Goal: Information Seeking & Learning: Learn about a topic

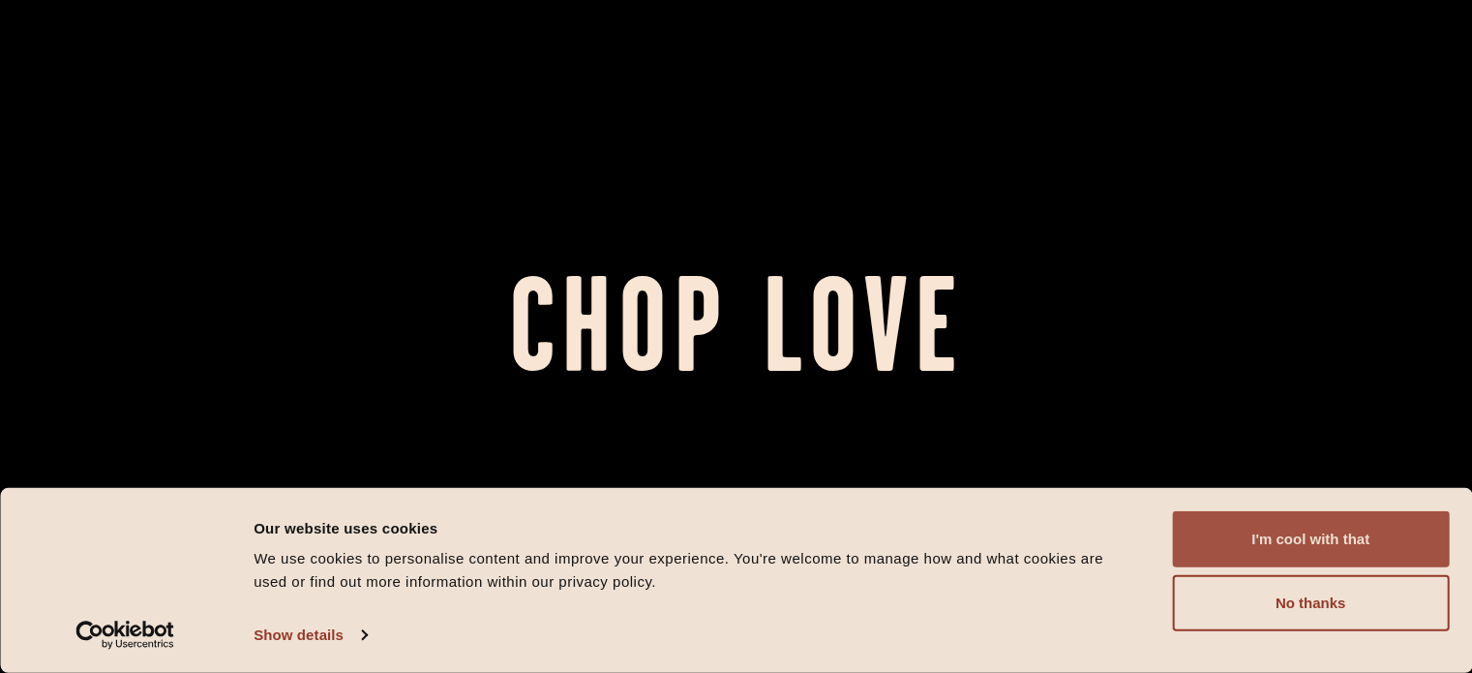
click at [1264, 532] on button "I'm cool with that" at bounding box center [1310, 539] width 277 height 56
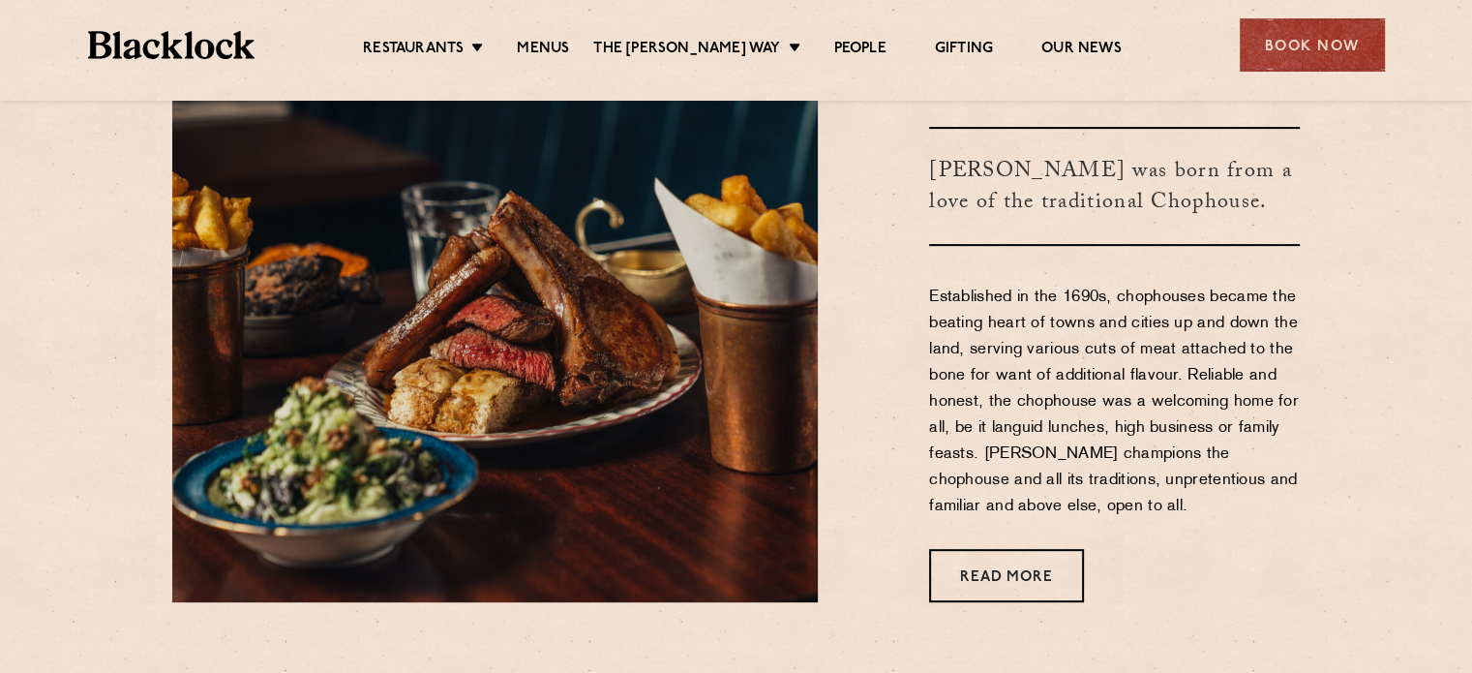
scroll to position [681, 0]
click at [569, 47] on link "Menus" at bounding box center [543, 50] width 52 height 21
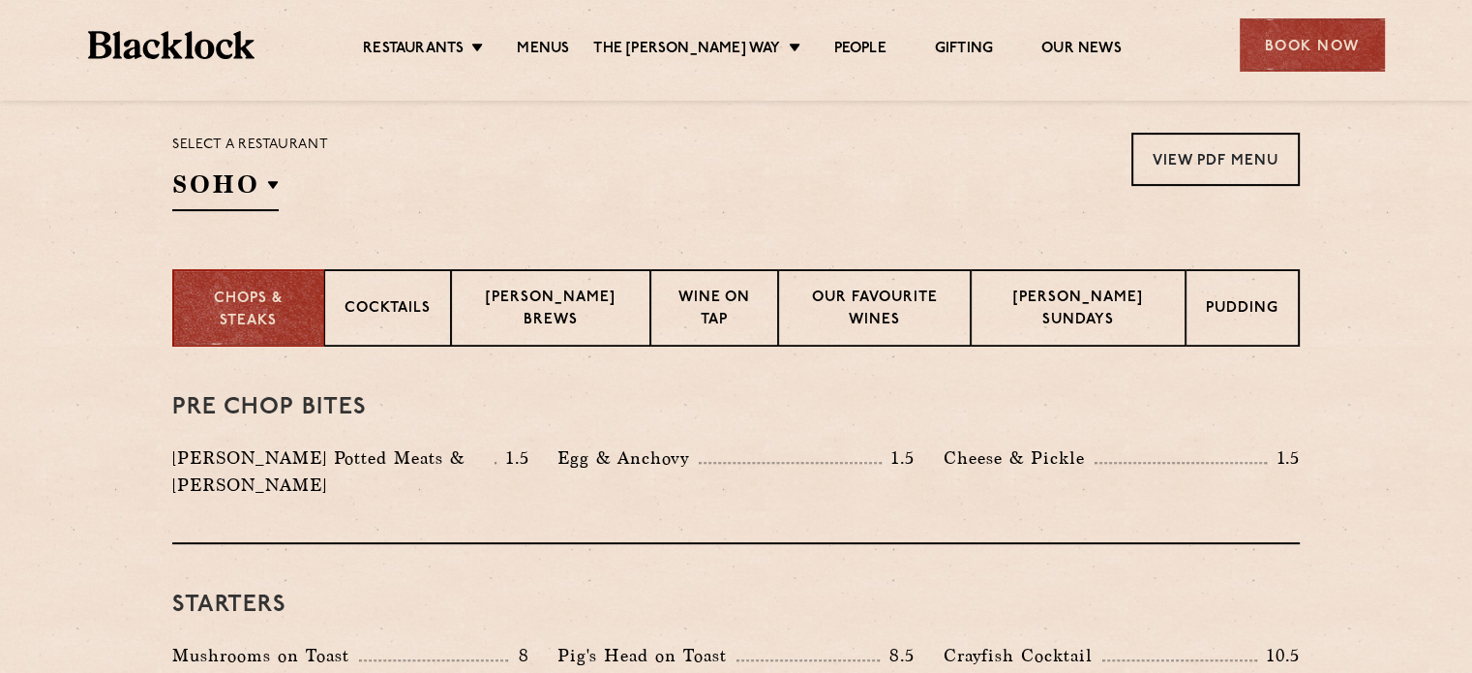
scroll to position [627, 0]
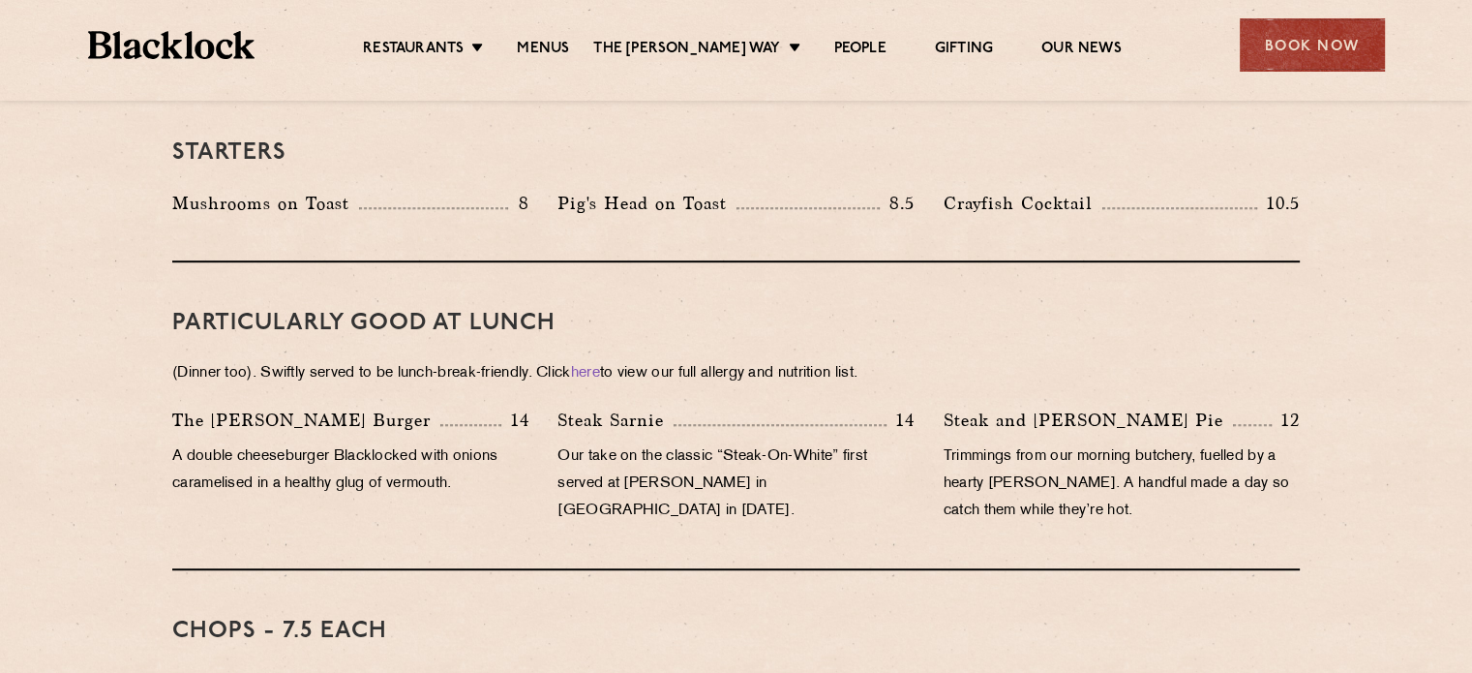
scroll to position [1084, 0]
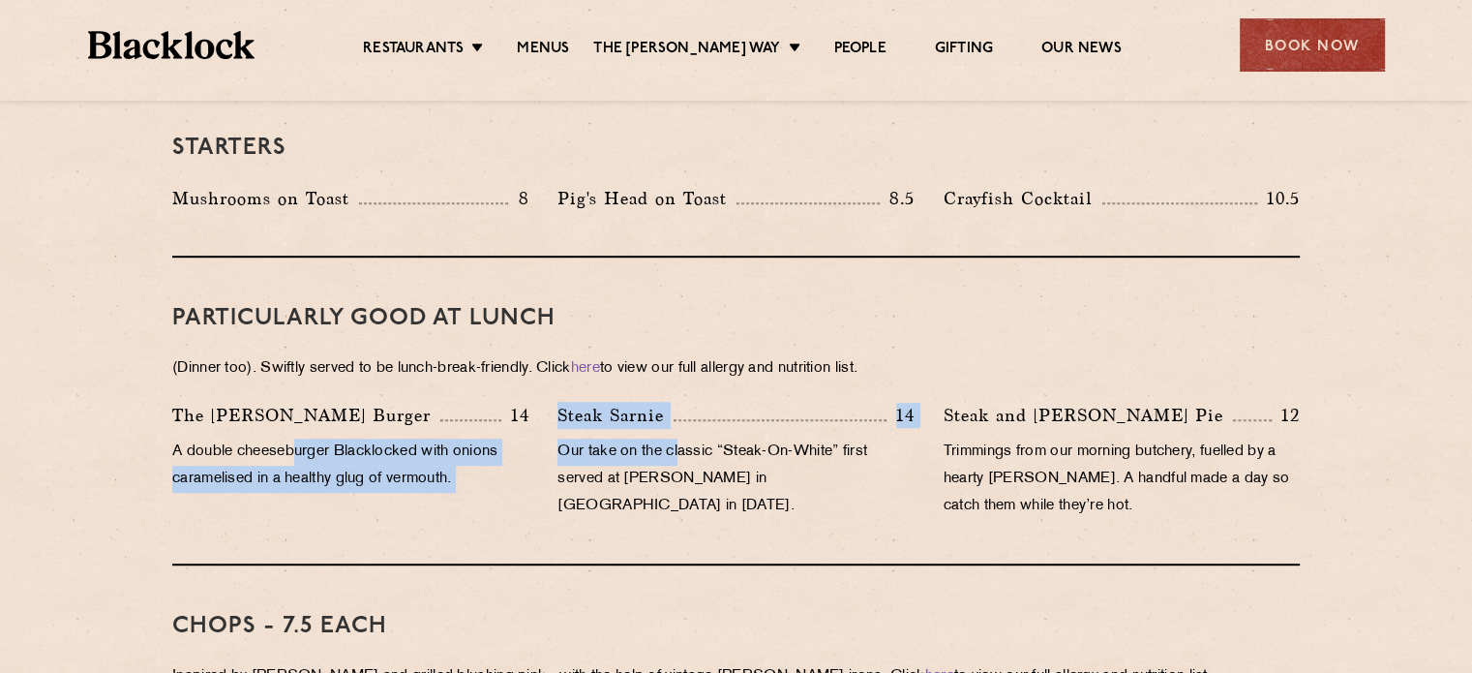
drag, startPoint x: 294, startPoint y: 432, endPoint x: 696, endPoint y: 429, distance: 401.7
click at [687, 428] on div "The [PERSON_NAME] Burger 14 A double cheeseburger Blacklocked with onions caram…" at bounding box center [736, 466] width 1157 height 128
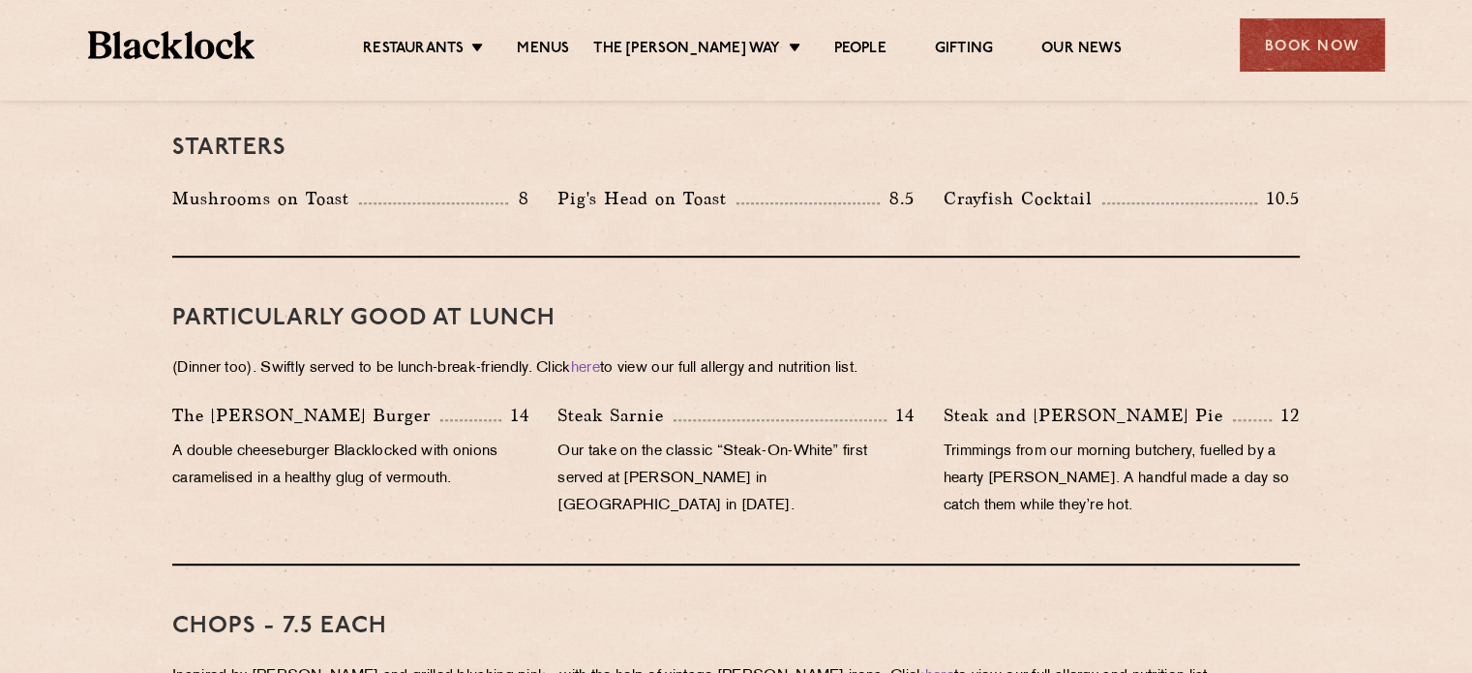
click at [696, 439] on p "Our take on the classic “Steak-On-White” first served at [PERSON_NAME] in [GEOG…" at bounding box center [736, 479] width 356 height 81
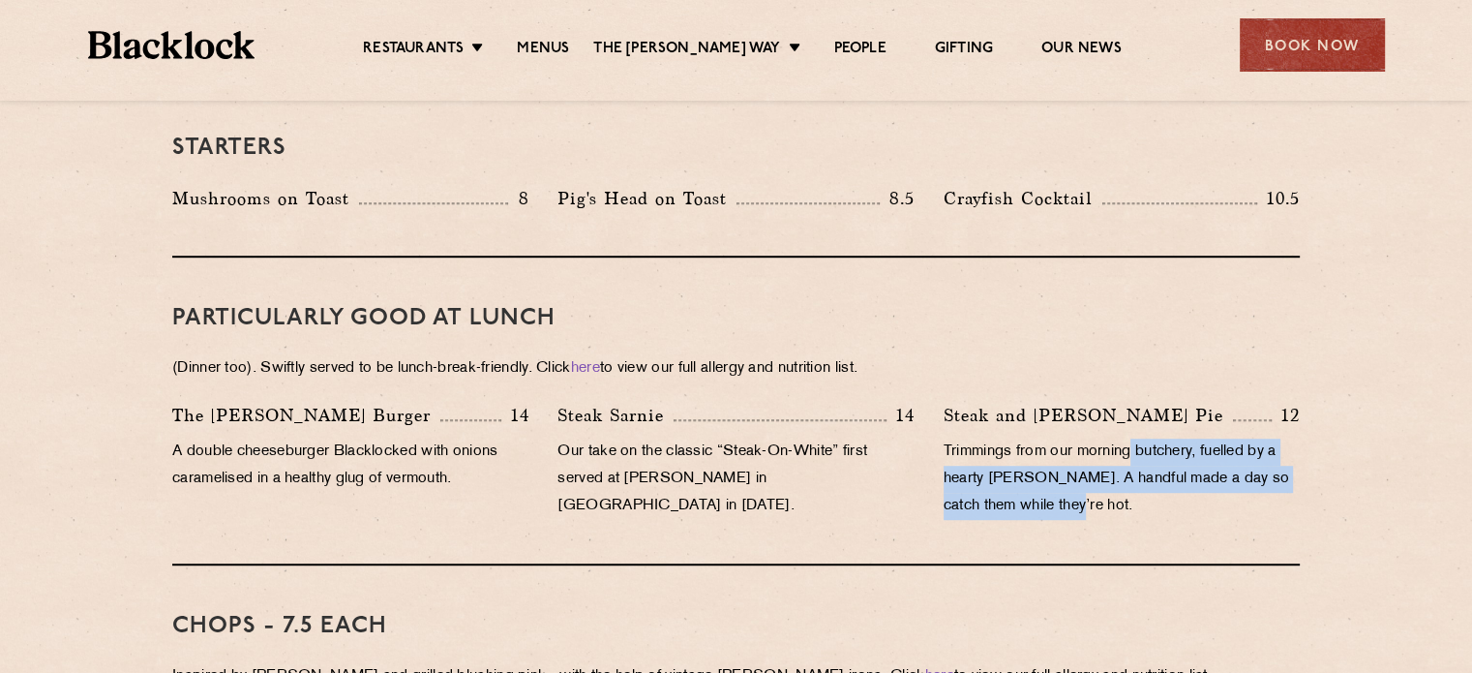
drag, startPoint x: 1135, startPoint y: 425, endPoint x: 1119, endPoint y: 474, distance: 51.7
click at [1119, 474] on p "Trimmings from our morning butchery, fuelled by a hearty [PERSON_NAME]. A handf…" at bounding box center [1122, 479] width 356 height 81
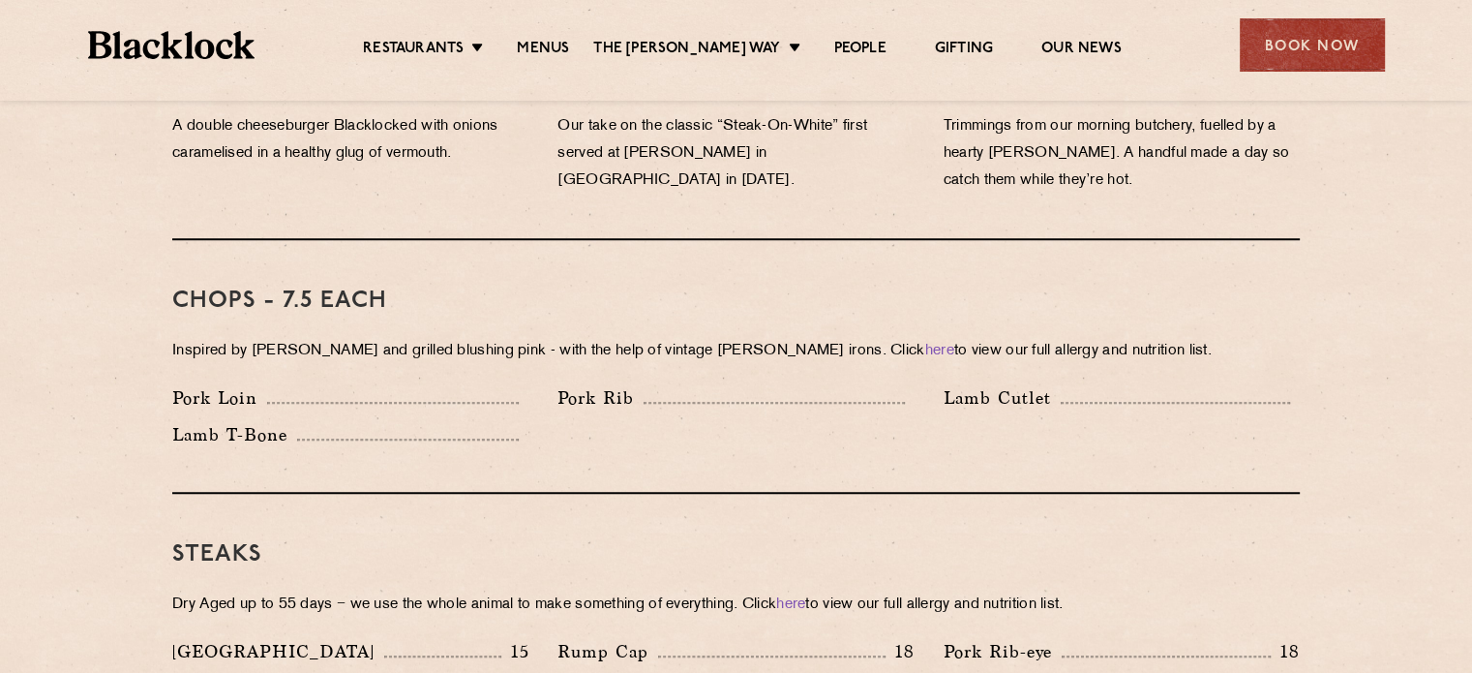
scroll to position [1412, 0]
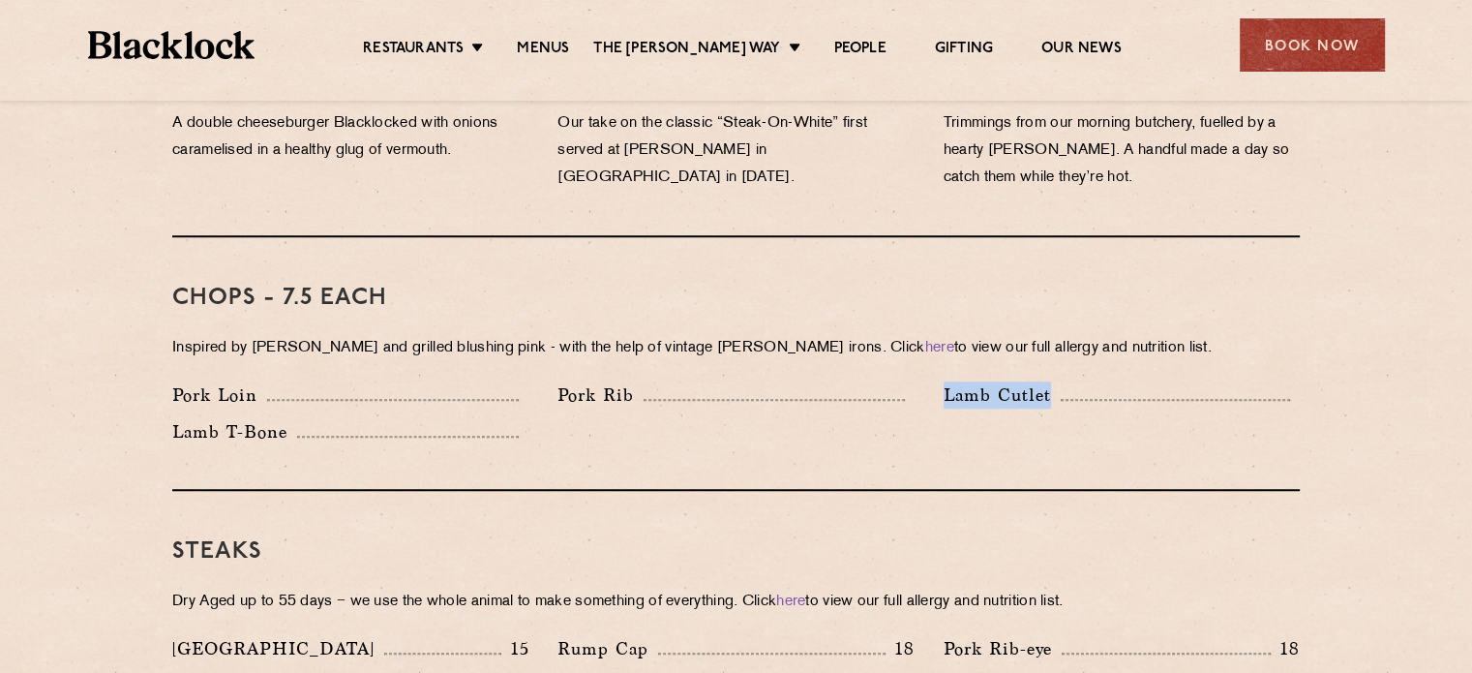
drag, startPoint x: 946, startPoint y: 367, endPoint x: 1059, endPoint y: 401, distance: 118.2
click at [1059, 401] on div "Pork Loin Pork Rib Lamb Cutlet Lamb T-Bone" at bounding box center [736, 418] width 1157 height 74
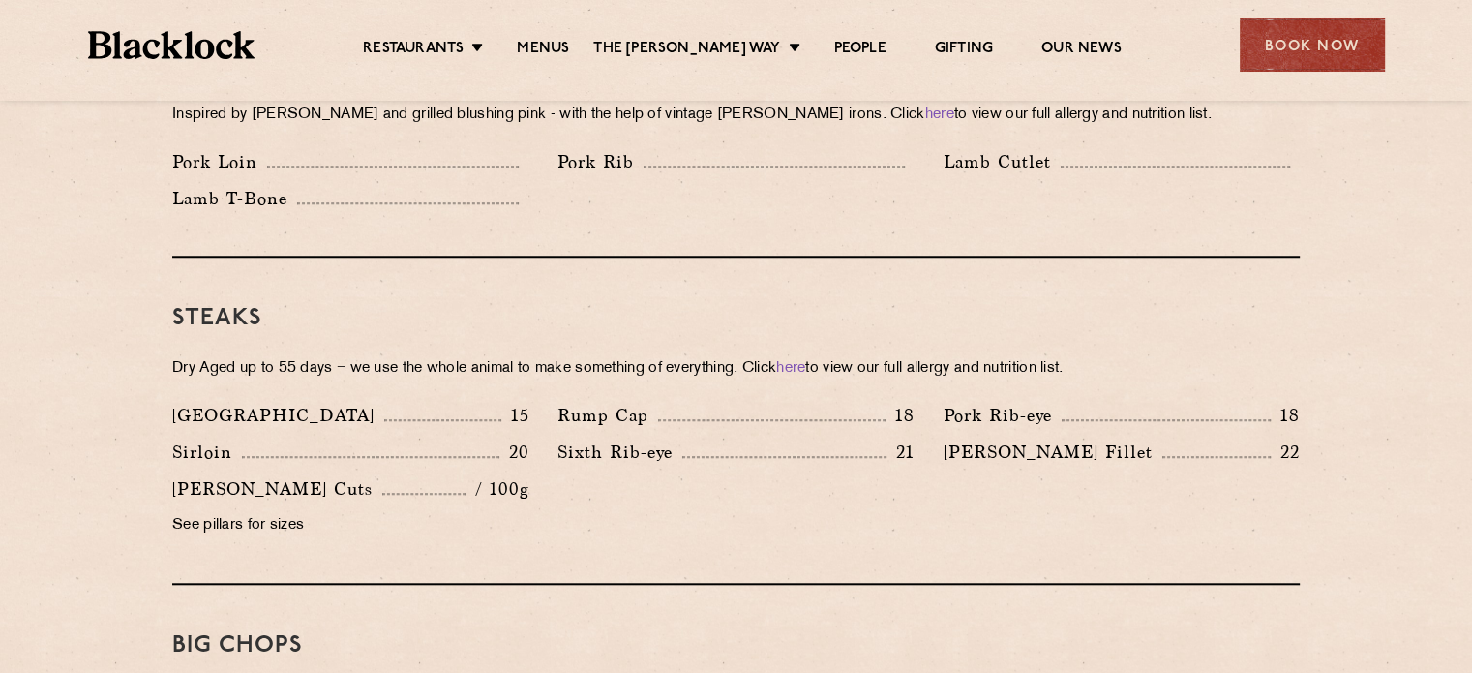
scroll to position [1659, 0]
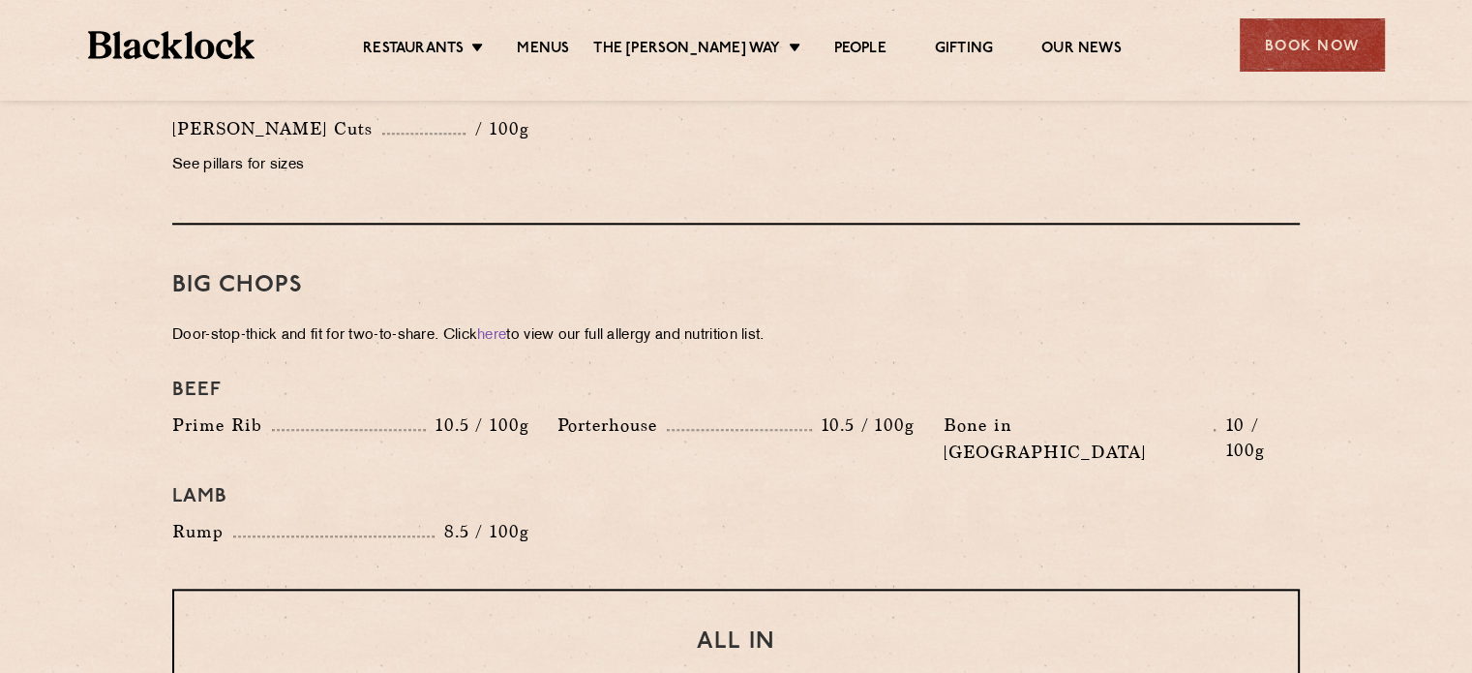
scroll to position [2064, 0]
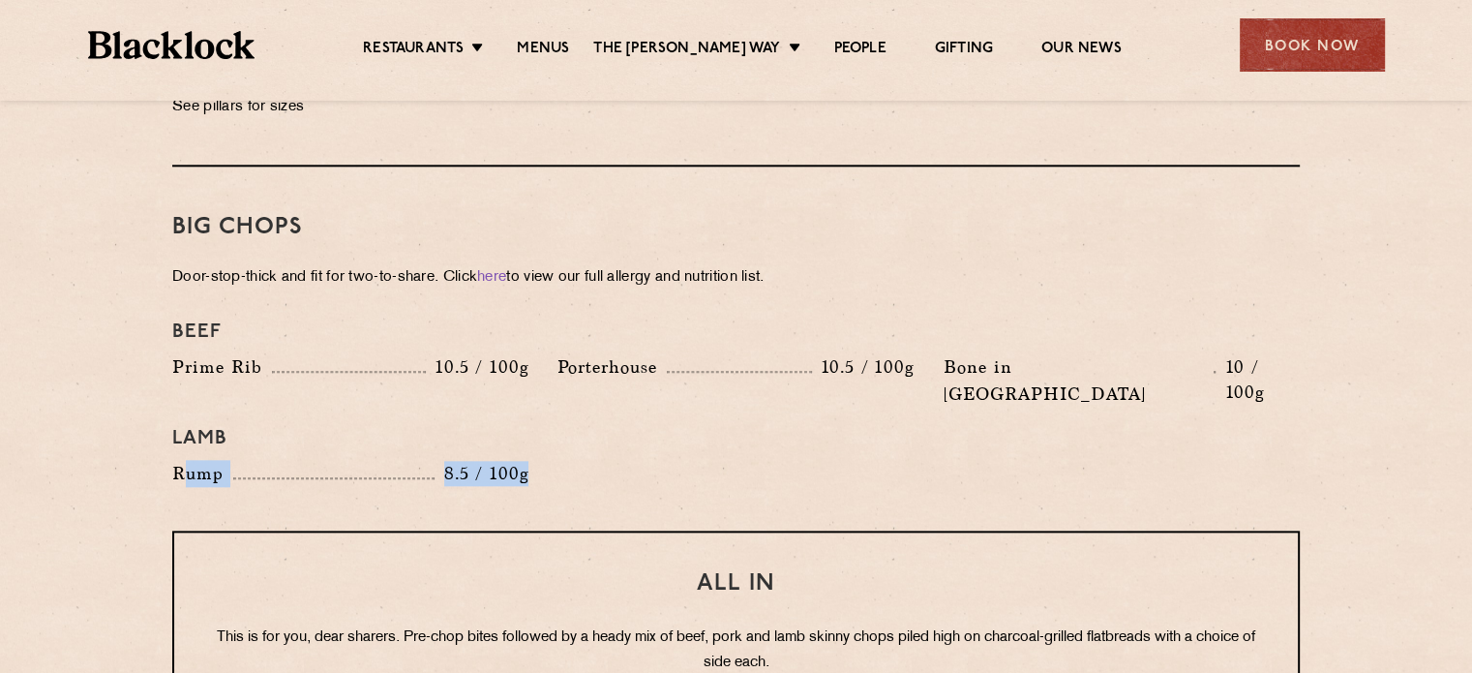
drag, startPoint x: 179, startPoint y: 410, endPoint x: 545, endPoint y: 409, distance: 365.9
click at [545, 409] on div "Beef Prime Rib 10.5 / 100g Porterhouse 10.5 / 100g Bone in Sirloin 10 / 100g La…" at bounding box center [736, 404] width 1157 height 186
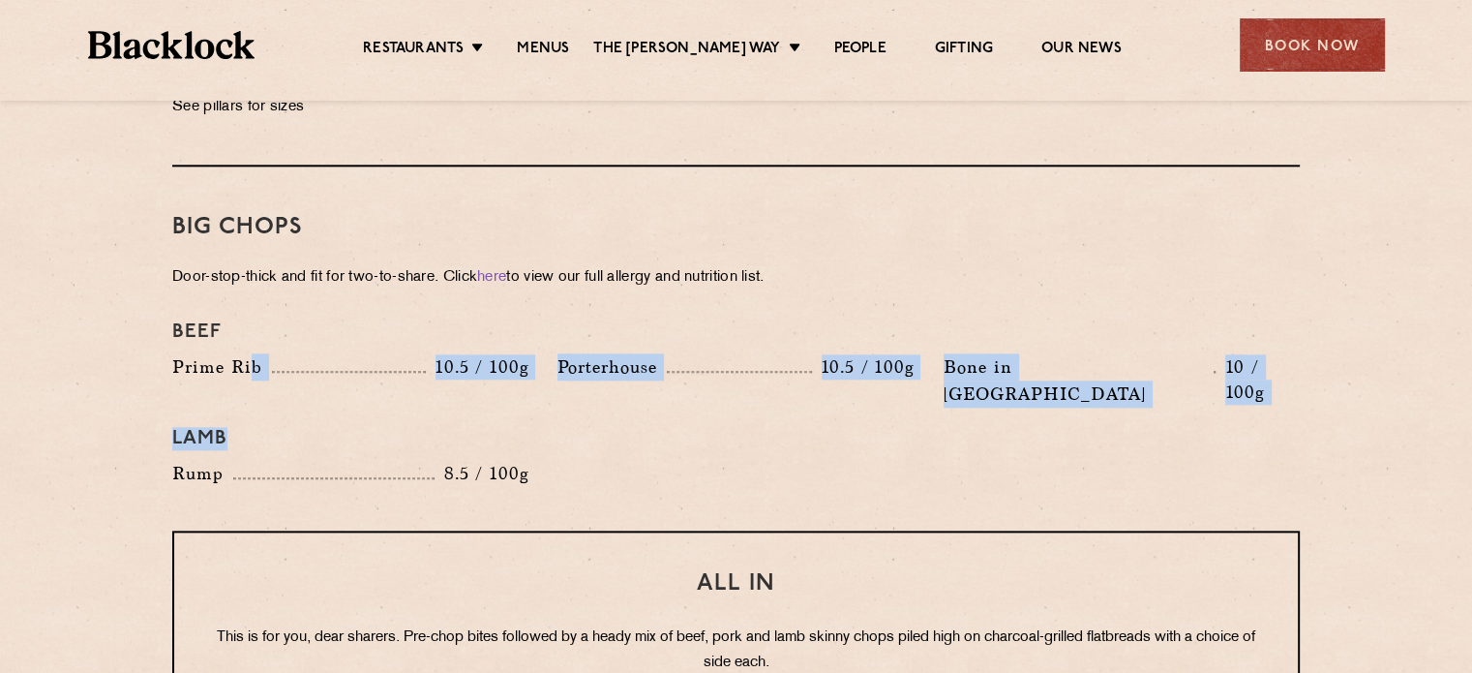
drag, startPoint x: 253, startPoint y: 331, endPoint x: 542, endPoint y: 368, distance: 291.8
click at [542, 368] on div "Beef Prime Rib 10.5 / 100g Porterhouse 10.5 / 100g Bone in Sirloin 10 / 100g La…" at bounding box center [736, 404] width 1157 height 186
click at [542, 417] on div "Lamb" at bounding box center [736, 438] width 1157 height 43
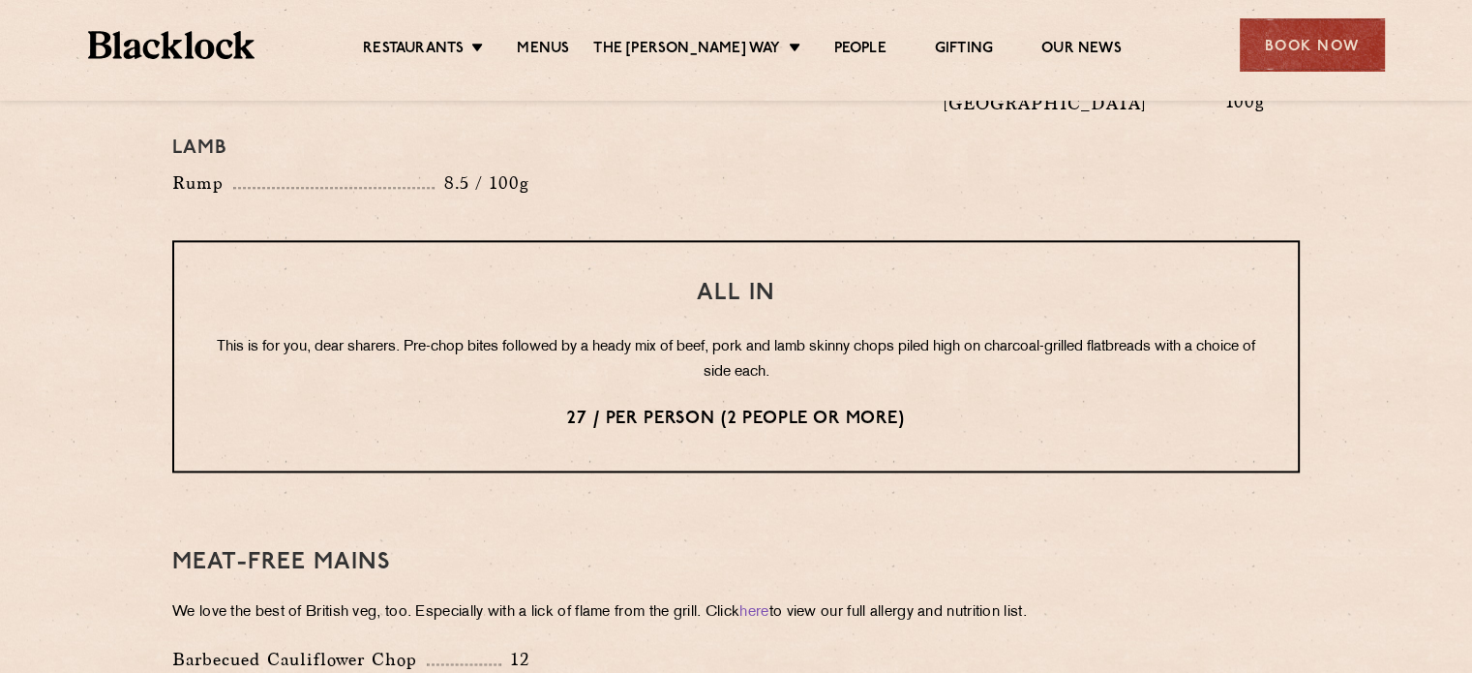
scroll to position [2354, 0]
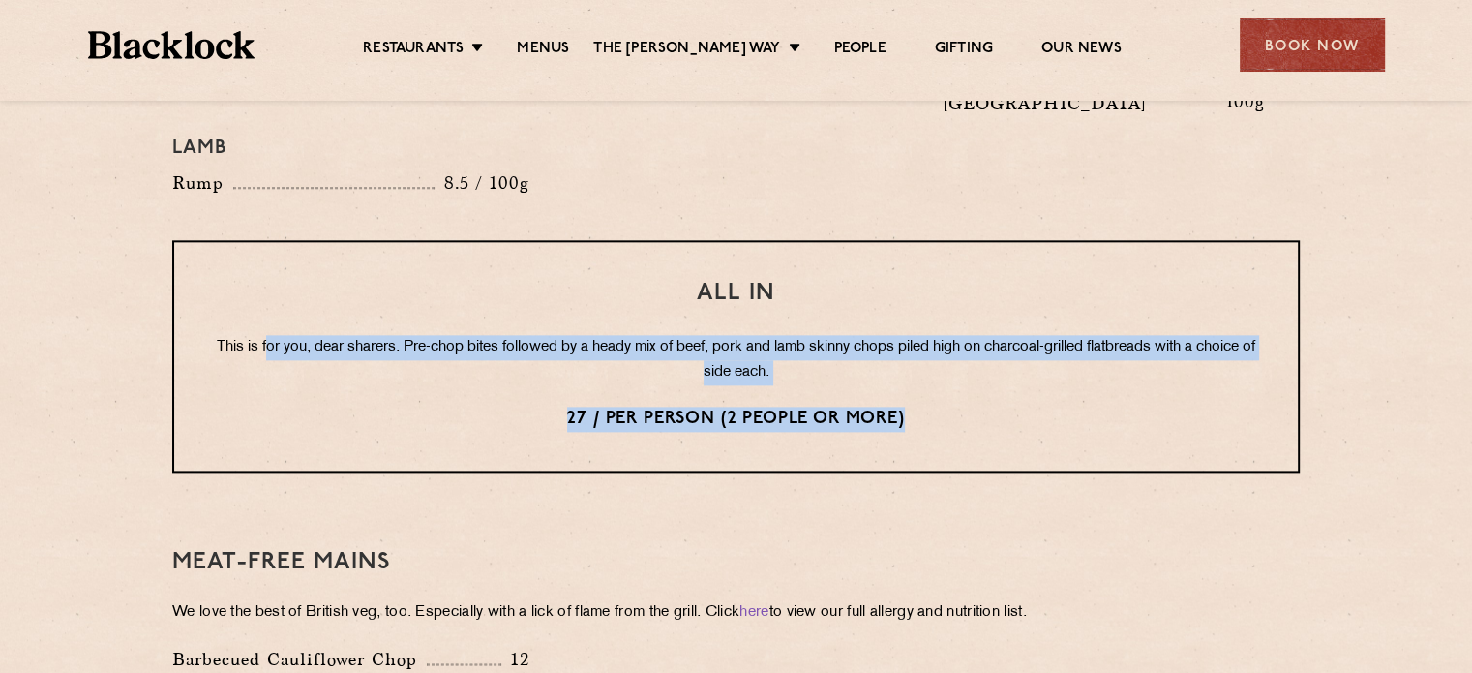
drag, startPoint x: 265, startPoint y: 289, endPoint x: 953, endPoint y: 378, distance: 693.0
click at [953, 378] on div "All In This is for you, dear sharers. Pre-chop bites followed by a heady mix of…" at bounding box center [736, 356] width 1128 height 232
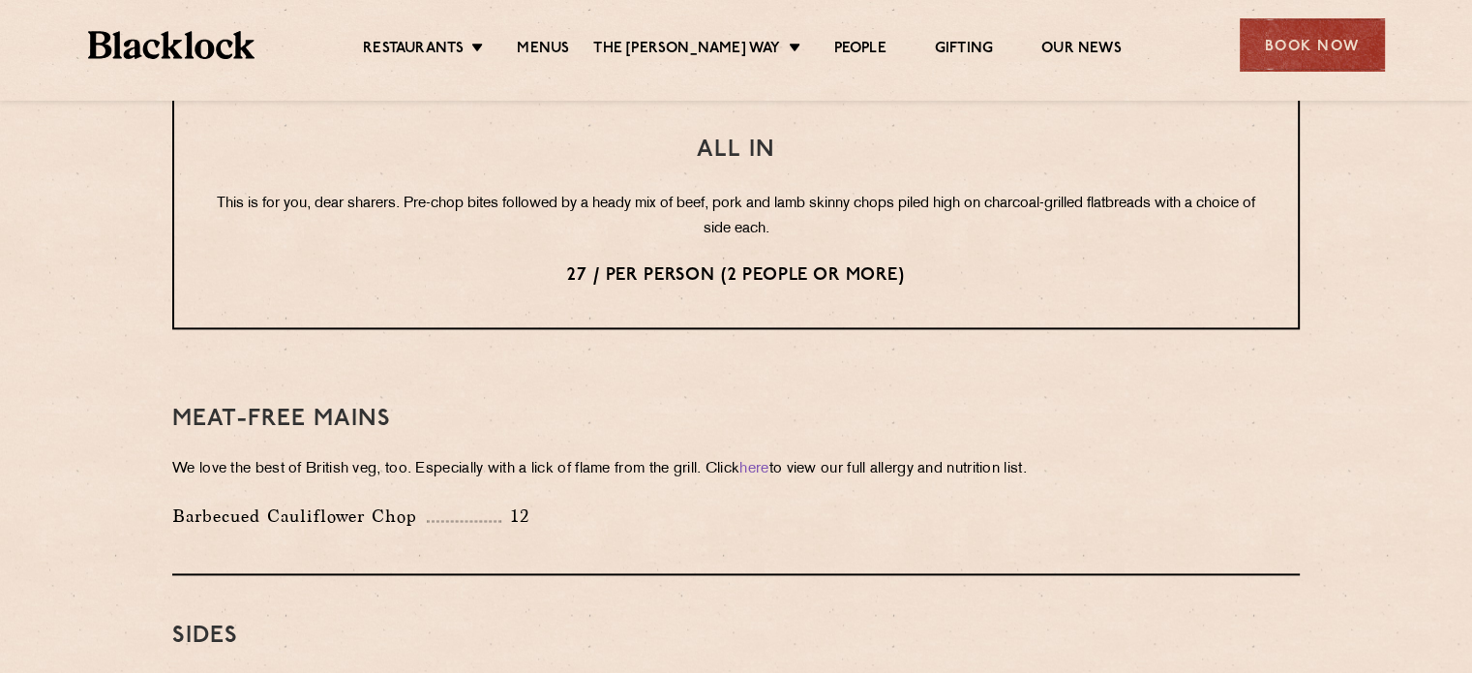
scroll to position [2497, 0]
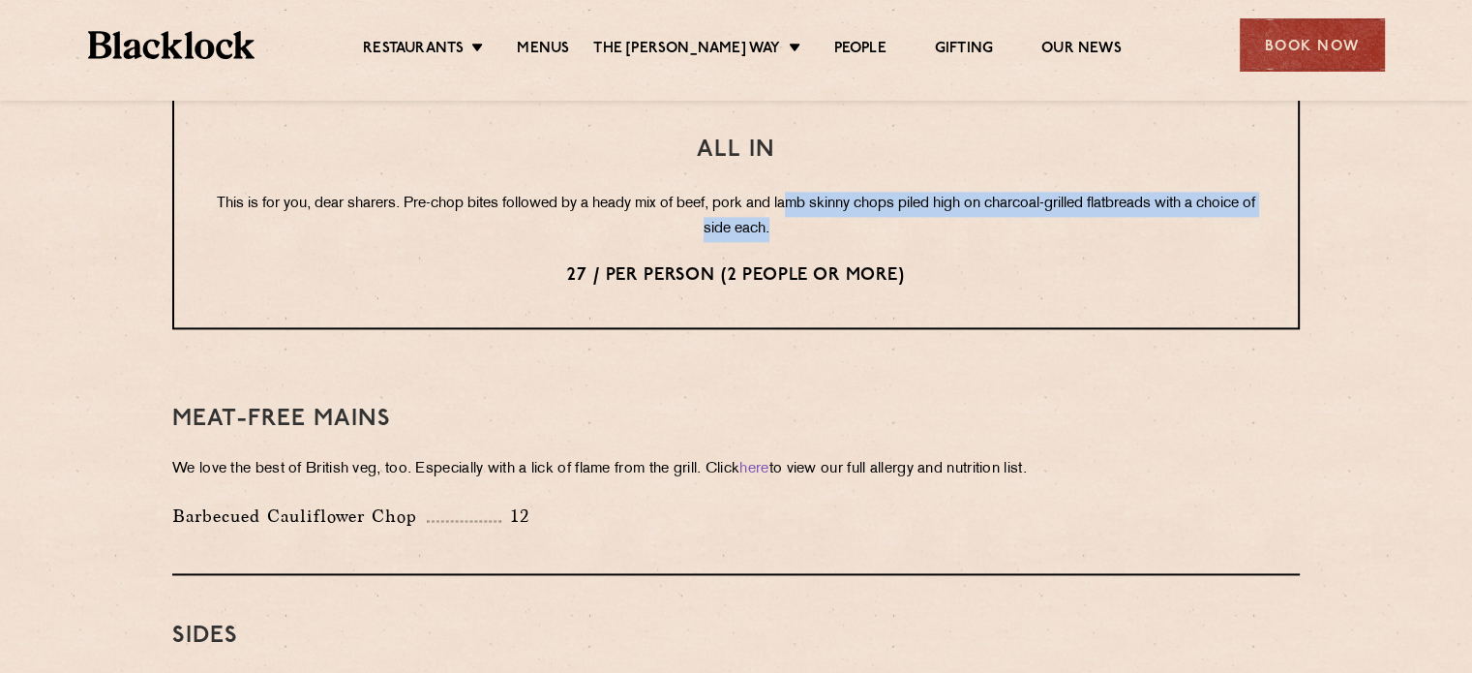
drag, startPoint x: 799, startPoint y: 139, endPoint x: 836, endPoint y: 166, distance: 45.9
click at [836, 192] on p "This is for you, dear sharers. Pre-chop bites followed by a heady mix of beef, …" at bounding box center [736, 217] width 1046 height 50
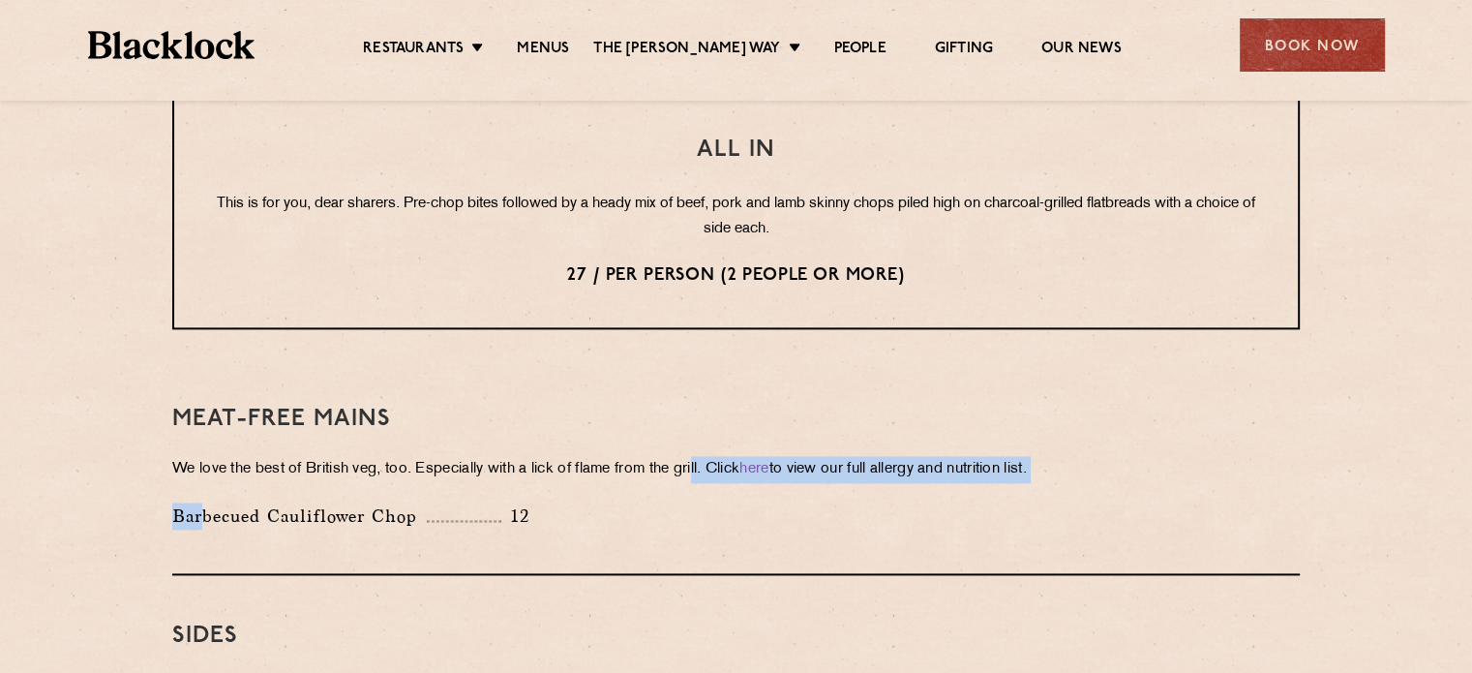
drag, startPoint x: 282, startPoint y: 435, endPoint x: 708, endPoint y: 416, distance: 426.3
click at [708, 416] on div "Meat-Free mains We love the best of British veg, too. Especially with a lick of…" at bounding box center [736, 466] width 1128 height 217
click at [708, 456] on p "We love the best of British veg, too. Especially with a lick of flame from the …" at bounding box center [736, 469] width 1128 height 27
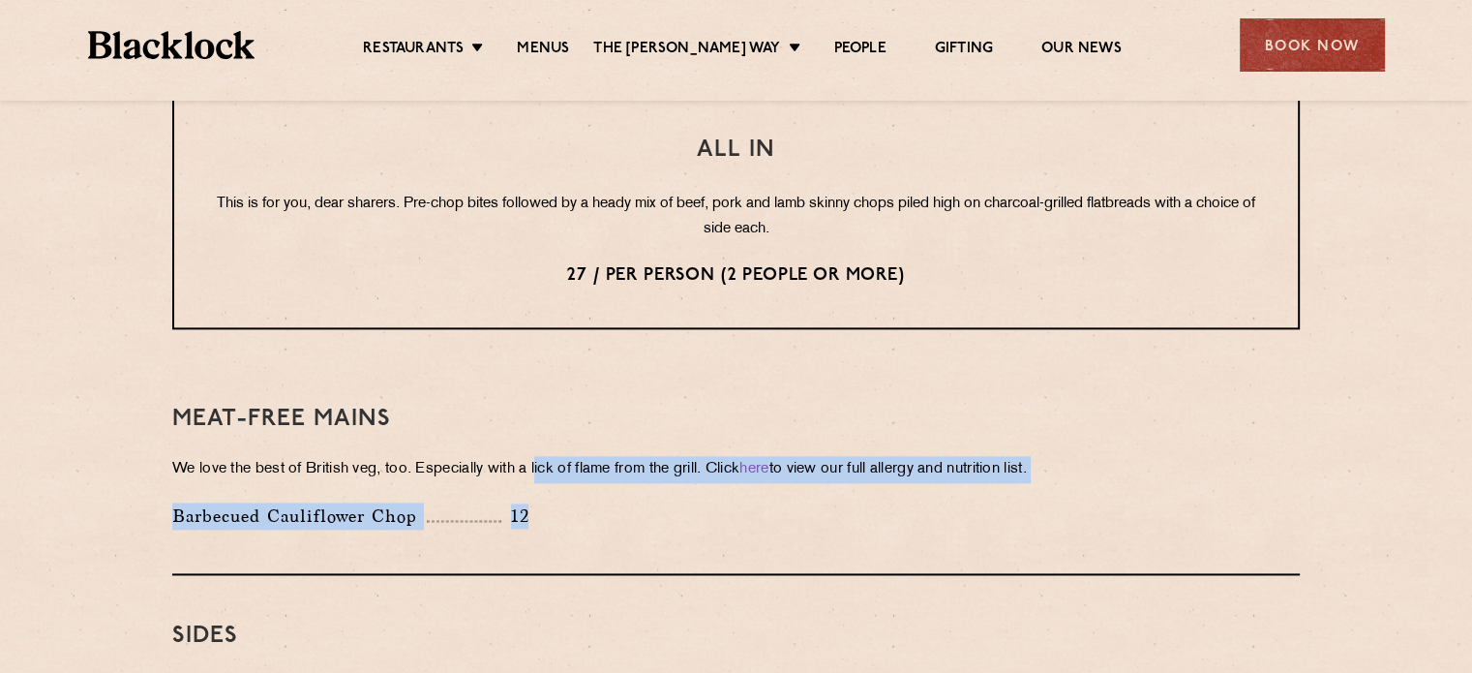
drag, startPoint x: 544, startPoint y: 407, endPoint x: 941, endPoint y: 432, distance: 397.7
click at [941, 432] on div "Meat-Free mains We love the best of British veg, too. Especially with a lick of…" at bounding box center [736, 466] width 1128 height 217
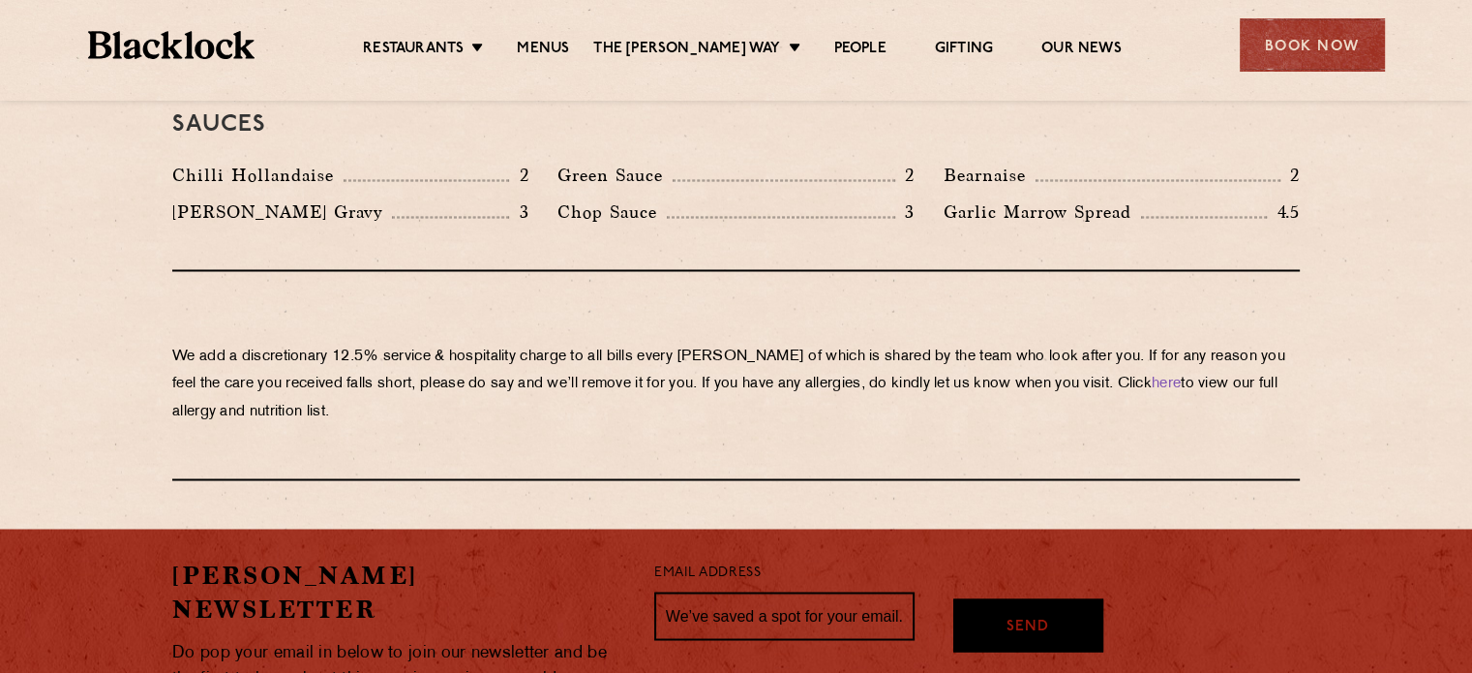
scroll to position [3280, 0]
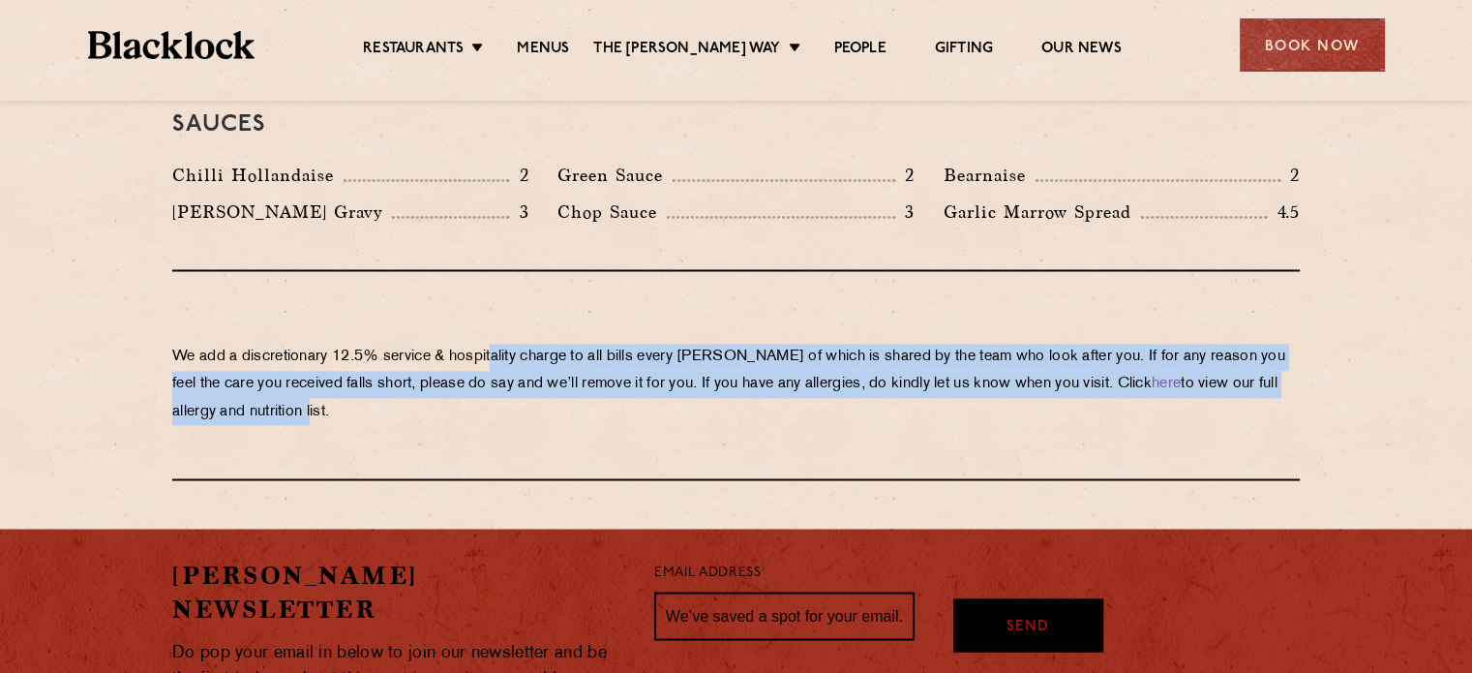
drag, startPoint x: 499, startPoint y: 286, endPoint x: 310, endPoint y: 343, distance: 198.1
click at [310, 344] on p "We add a discretionary 12.5% service & hospitality charge to all bills every [P…" at bounding box center [736, 384] width 1128 height 81
drag, startPoint x: 373, startPoint y: 319, endPoint x: 370, endPoint y: 351, distance: 32.1
click at [370, 351] on p "We add a discretionary 12.5% service & hospitality charge to all bills every [P…" at bounding box center [736, 384] width 1128 height 81
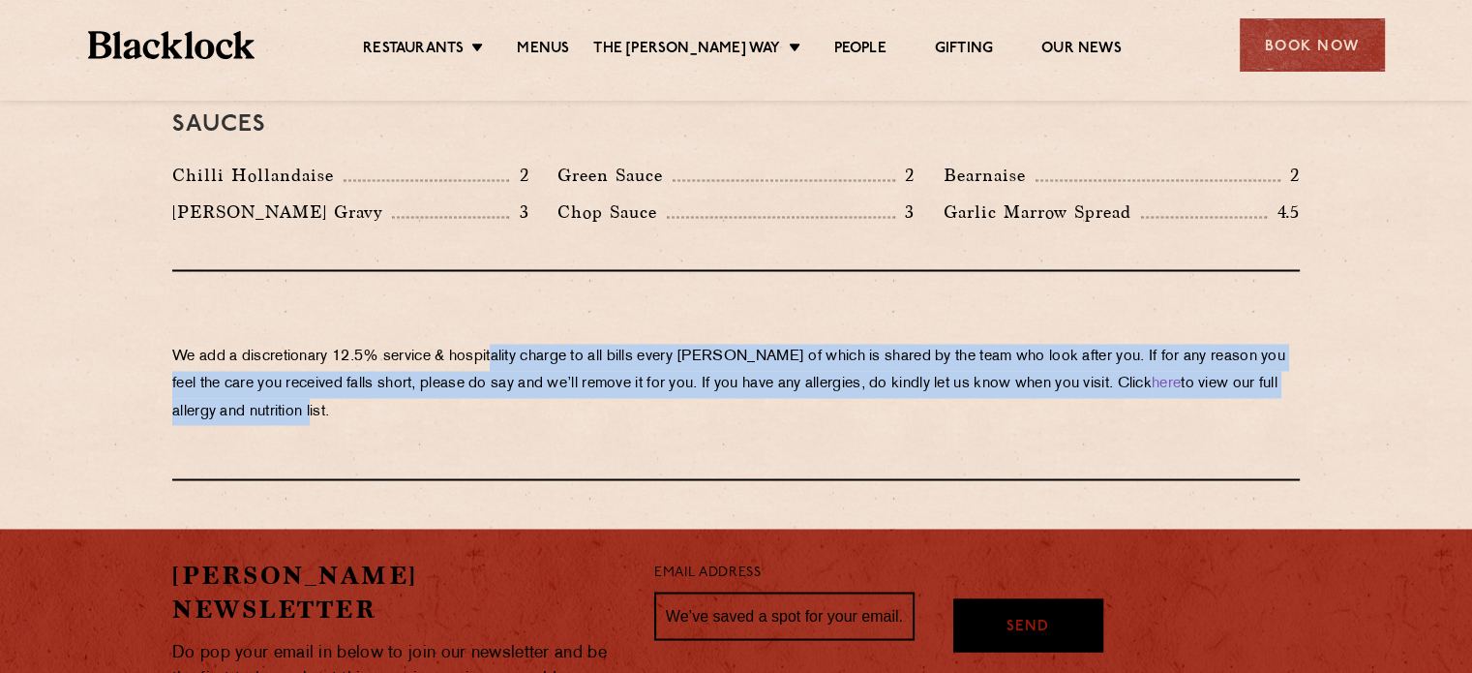
click at [370, 351] on p "We add a discretionary 12.5% service & hospitality charge to all bills every [P…" at bounding box center [736, 384] width 1128 height 81
drag, startPoint x: 790, startPoint y: 300, endPoint x: 793, endPoint y: 373, distance: 72.7
click at [793, 373] on div "We add a discretionary 12.5% service & hospitality charge to all bills every [P…" at bounding box center [736, 375] width 1128 height 209
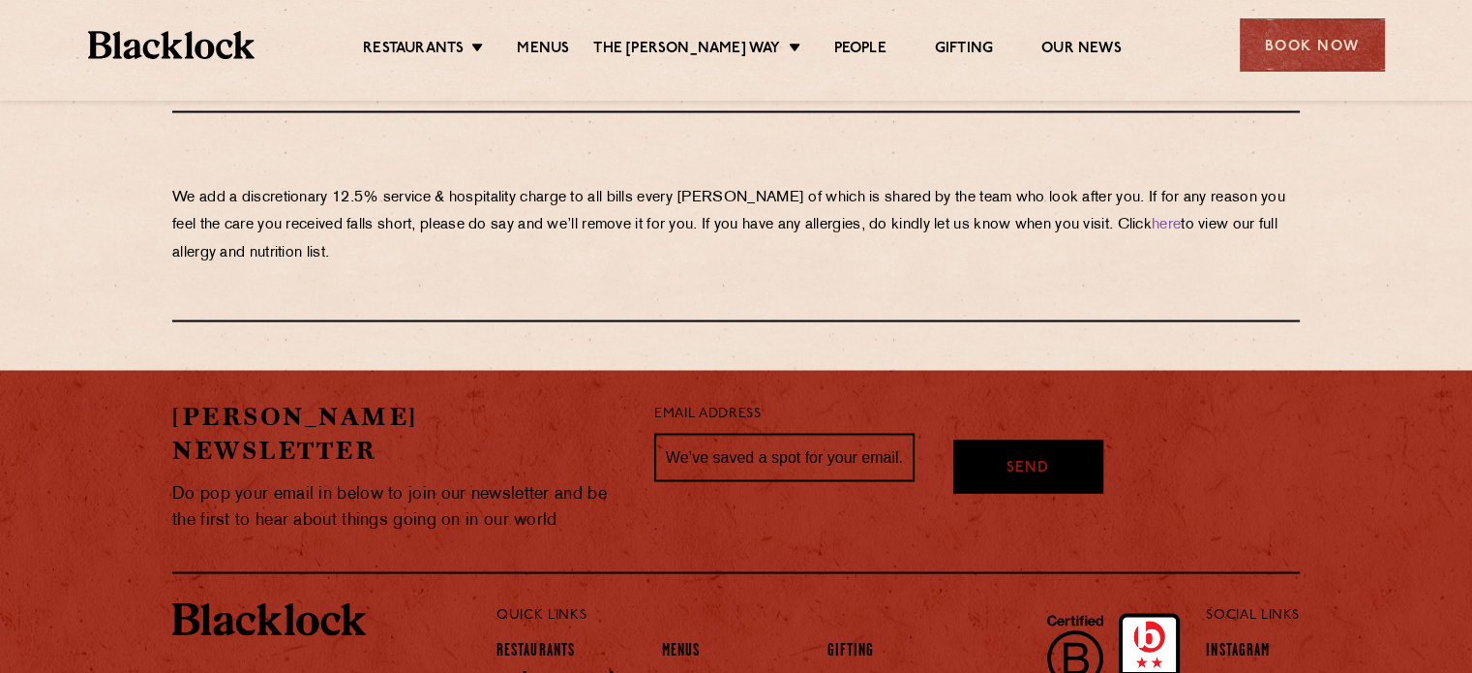
scroll to position [3496, 0]
